Goal: Task Accomplishment & Management: Complete application form

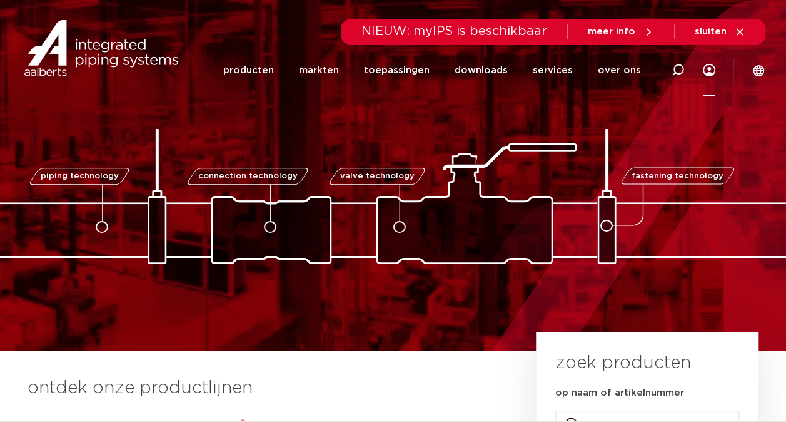
click at [708, 67] on icon at bounding box center [709, 70] width 13 height 13
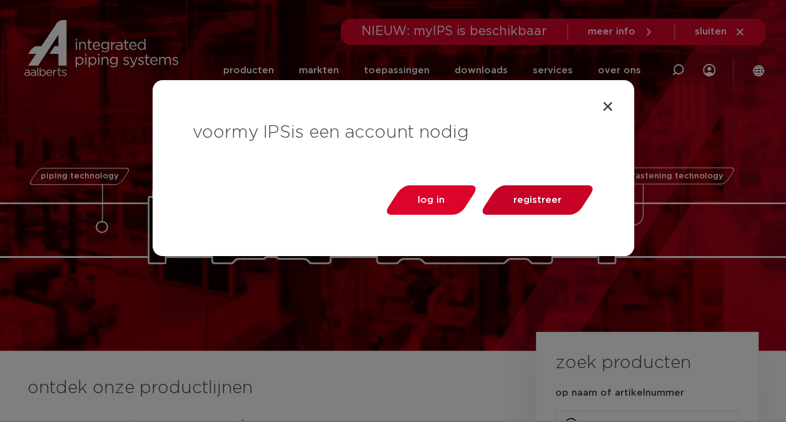
click at [545, 195] on span "registreer" at bounding box center [538, 199] width 48 height 9
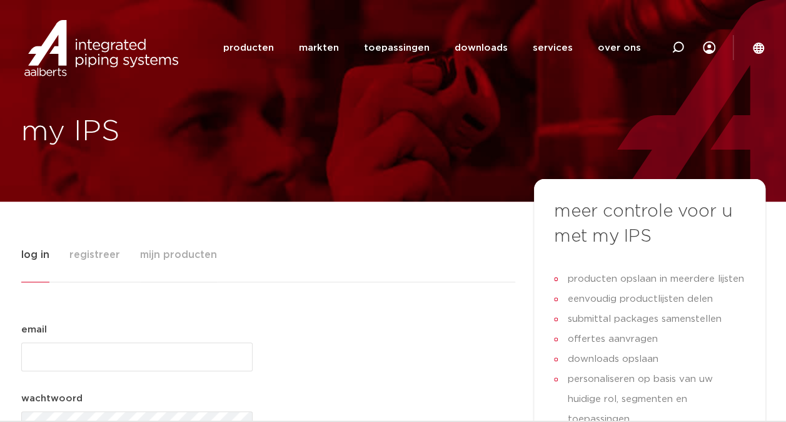
type input "geoffrey.davies@aalberts-ips.com"
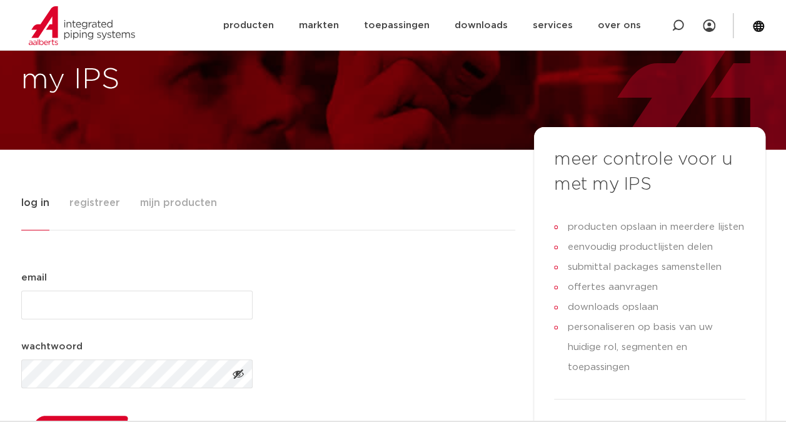
scroll to position [50, 0]
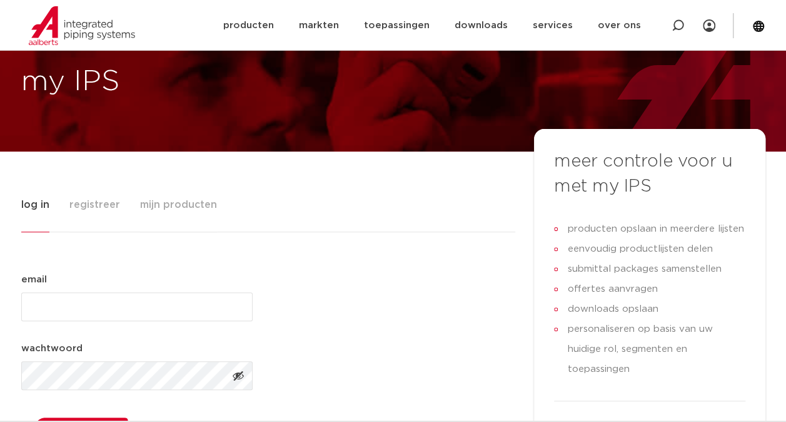
click at [103, 199] on span "registreer" at bounding box center [94, 204] width 51 height 25
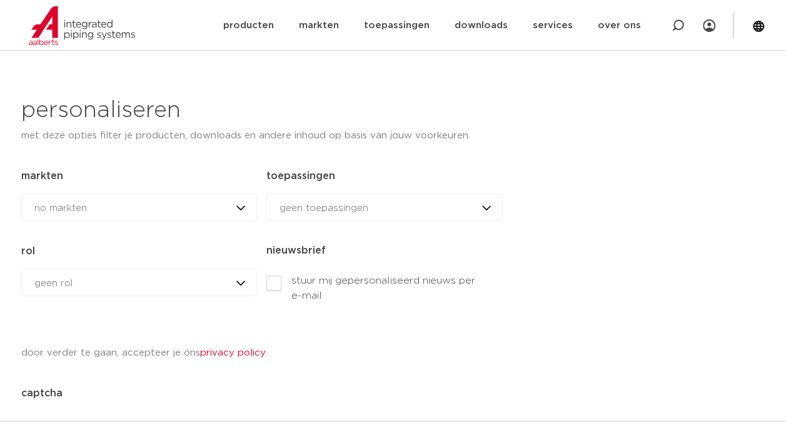
scroll to position [556, 0]
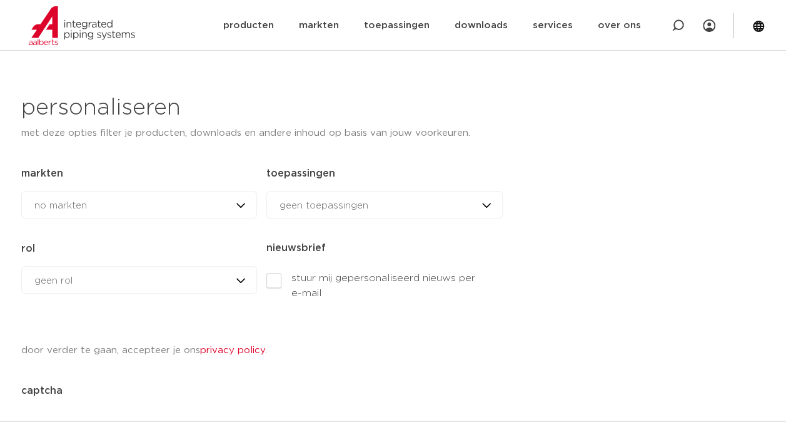
click at [239, 278] on div "geen rol geen rol geen rol installateur ingenieur reseller andere rol" at bounding box center [139, 280] width 236 height 28
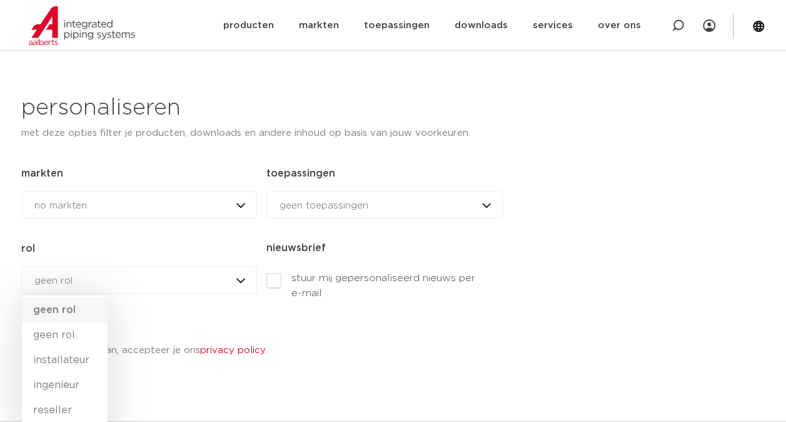
scroll to position [568, 0]
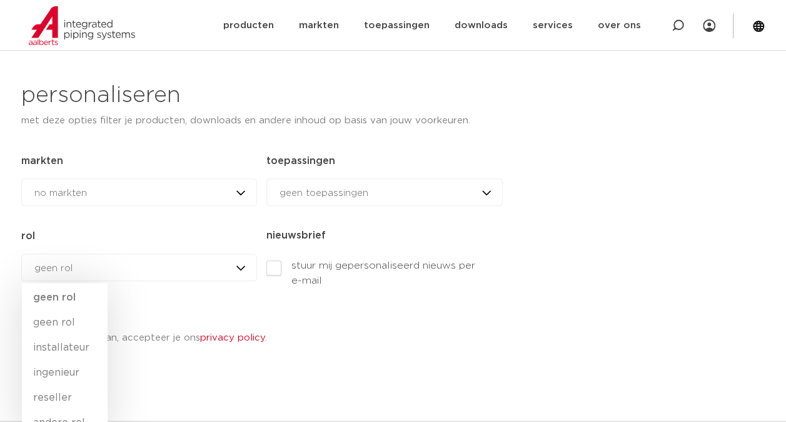
click at [241, 261] on div "geen rol geen rol geen rol installateur ingenieur reseller andere rol" at bounding box center [139, 267] width 236 height 28
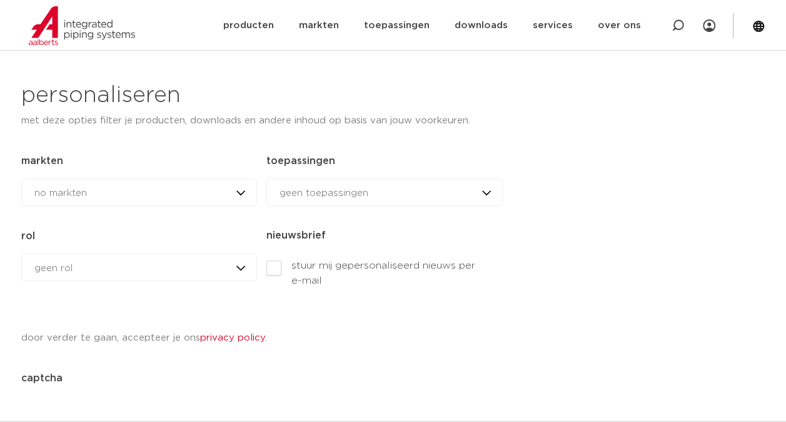
click at [115, 264] on div "geen rol geen rol geen rol installateur ingenieur reseller andere rol" at bounding box center [139, 267] width 236 height 28
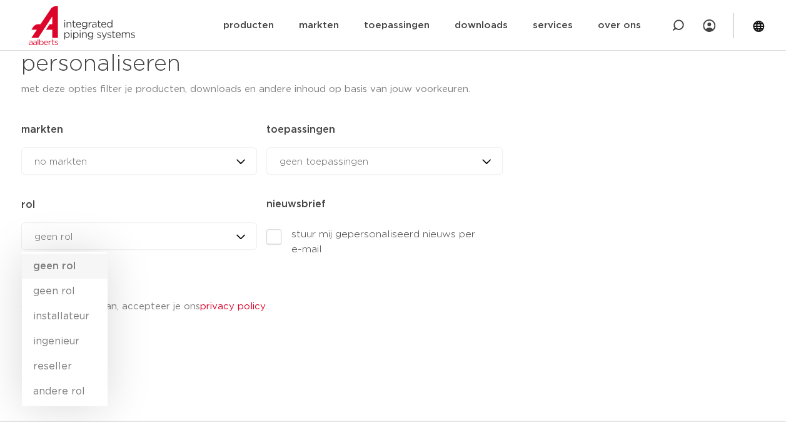
scroll to position [606, 0]
